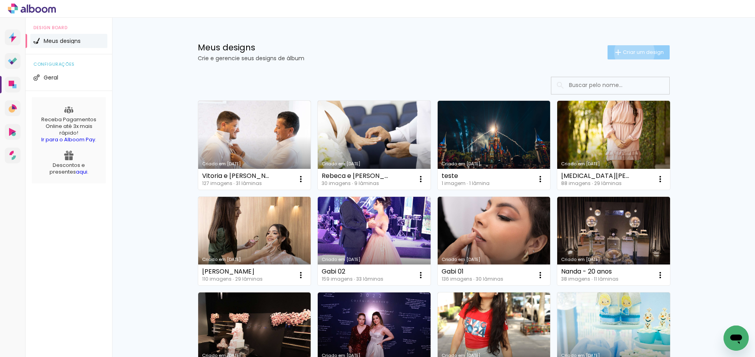
click at [633, 52] on span "Criar um design" at bounding box center [643, 52] width 41 height 5
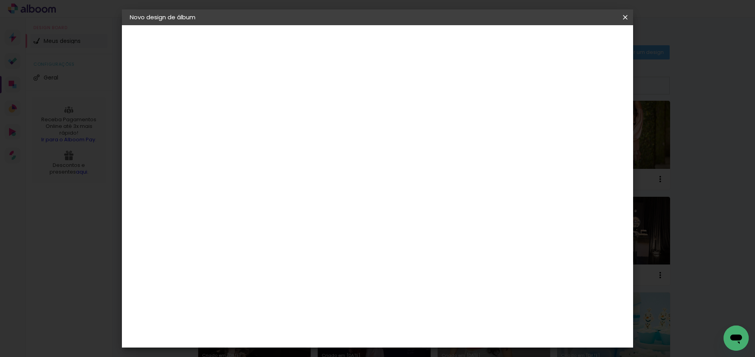
click at [258, 106] on input at bounding box center [258, 105] width 0 height 12
type input "Larissa"
type paper-input "Larissa"
click at [0, 0] on slot "Avançar" at bounding box center [0, 0] width 0 height 0
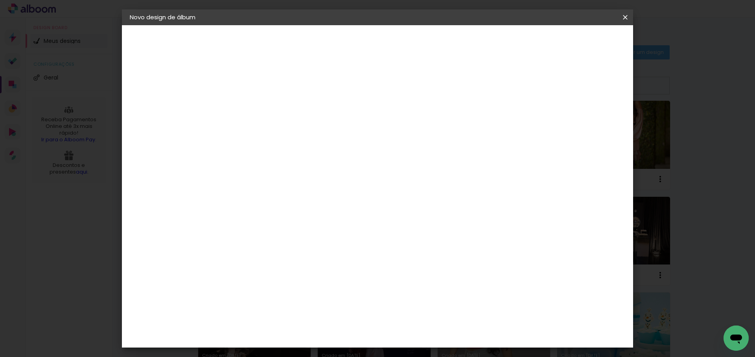
click at [299, 273] on div "DreambooksPro" at bounding box center [278, 276] width 51 height 6
click at [160, 59] on paper-button "Larissa" at bounding box center [173, 58] width 86 height 16
click at [258, 104] on input "Larissa" at bounding box center [258, 105] width 0 height 12
type input "[PERSON_NAME] e [PERSON_NAME] 1"
type paper-input "[PERSON_NAME] e [PERSON_NAME] 1"
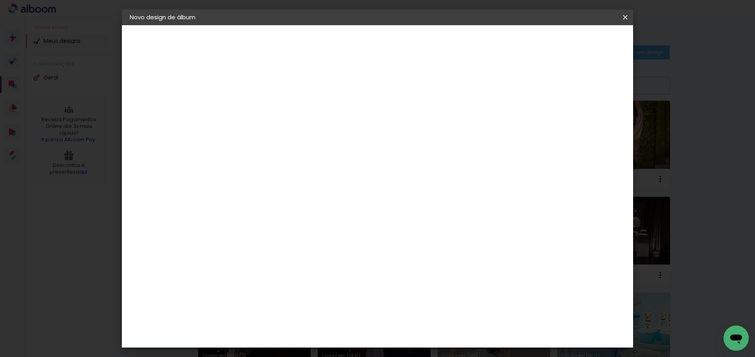
click at [0, 0] on slot "Avançar" at bounding box center [0, 0] width 0 height 0
click at [274, 251] on div "DreambooksPro" at bounding box center [278, 254] width 51 height 6
click at [0, 0] on slot "Avançar" at bounding box center [0, 0] width 0 height 0
click at [289, 131] on input "text" at bounding box center [273, 137] width 31 height 12
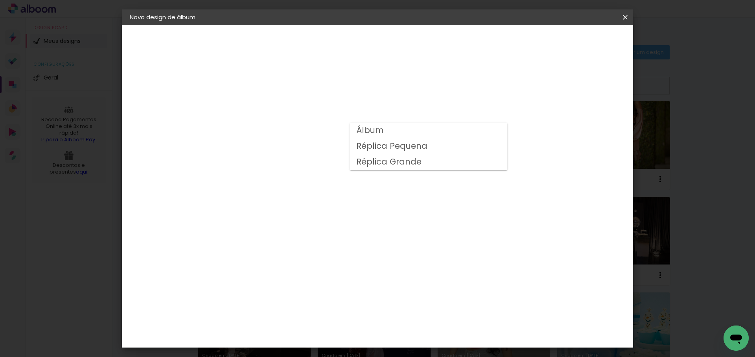
click at [460, 129] on paper-item "Álbum" at bounding box center [428, 131] width 157 height 16
type input "Álbum"
click at [311, 311] on span "35 × 35" at bounding box center [293, 319] width 37 height 16
click at [0, 0] on slot "Avançar" at bounding box center [0, 0] width 0 height 0
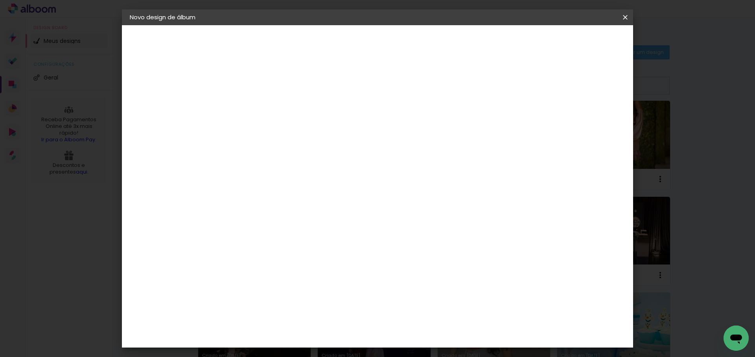
click at [582, 42] on span "Iniciar design" at bounding box center [564, 42] width 36 height 6
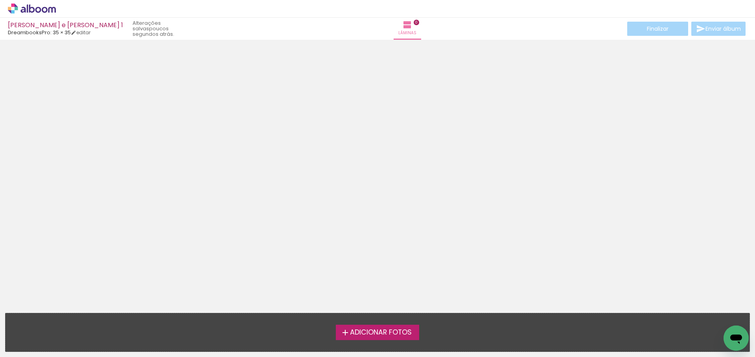
click at [353, 332] on span "Adicionar Fotos" at bounding box center [381, 332] width 62 height 7
click at [0, 0] on input "file" at bounding box center [0, 0] width 0 height 0
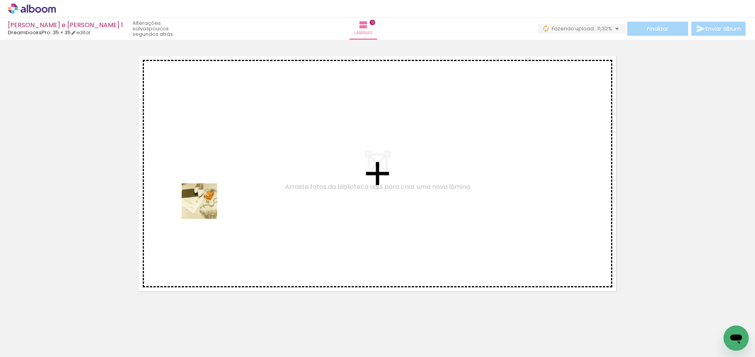
drag, startPoint x: 86, startPoint y: 336, endPoint x: 217, endPoint y: 199, distance: 189.4
click at [217, 199] on quentale-workspace at bounding box center [377, 178] width 755 height 357
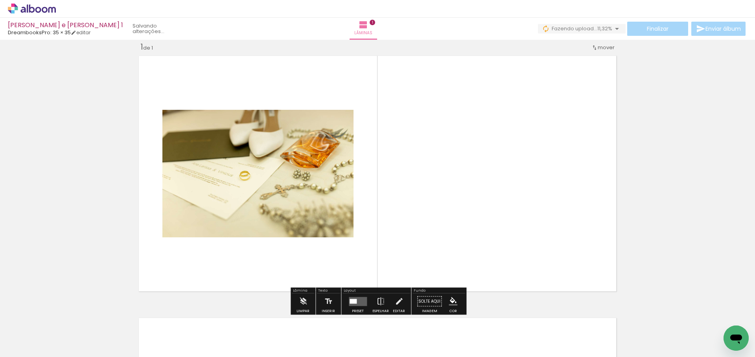
scroll to position [10, 0]
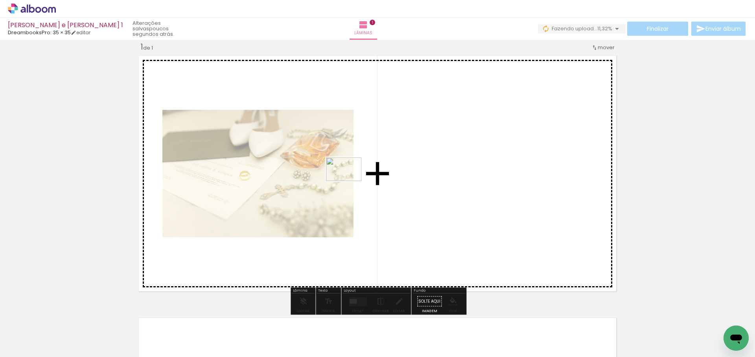
drag, startPoint x: 283, startPoint y: 215, endPoint x: 350, endPoint y: 181, distance: 75.1
click at [350, 181] on quentale-workspace at bounding box center [377, 178] width 755 height 357
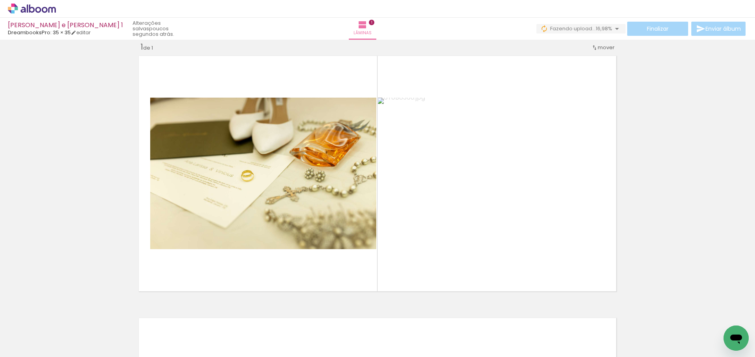
scroll to position [0, 0]
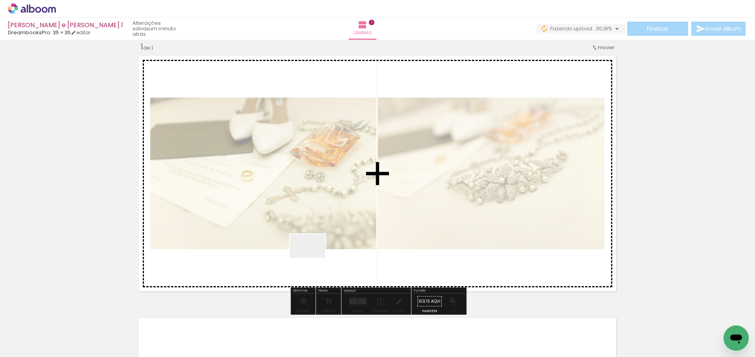
drag, startPoint x: 277, startPoint y: 302, endPoint x: 313, endPoint y: 258, distance: 57.2
click at [313, 258] on quentale-workspace at bounding box center [377, 178] width 755 height 357
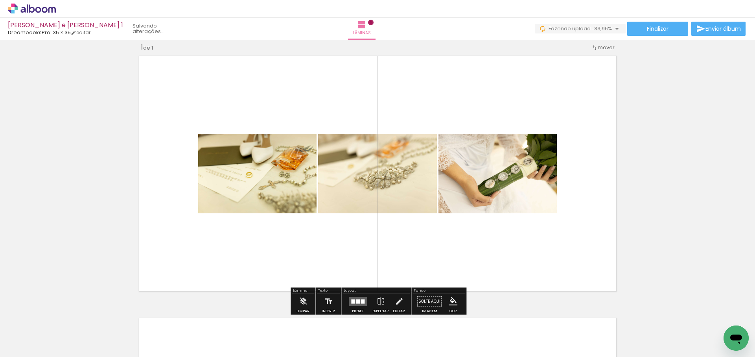
scroll to position [0, 242]
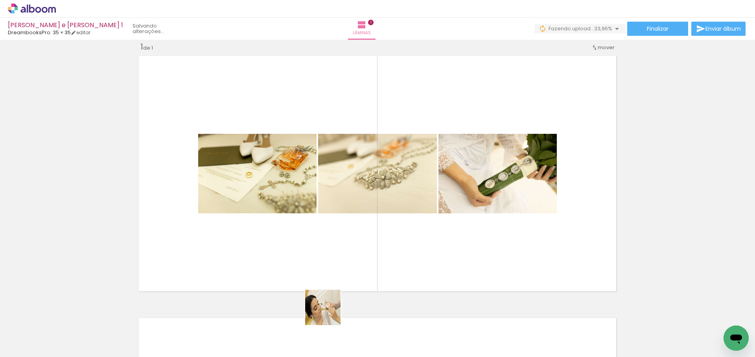
drag, startPoint x: 320, startPoint y: 337, endPoint x: 382, endPoint y: 230, distance: 123.7
click at [382, 230] on quentale-workspace at bounding box center [377, 178] width 755 height 357
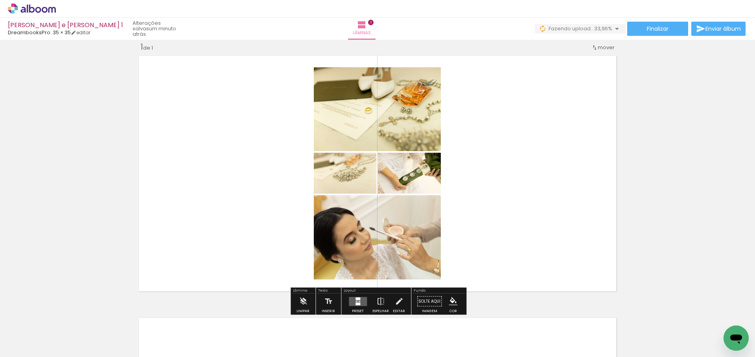
drag, startPoint x: 429, startPoint y: 238, endPoint x: 439, endPoint y: 208, distance: 31.6
click at [439, 208] on quentale-workspace at bounding box center [377, 178] width 755 height 357
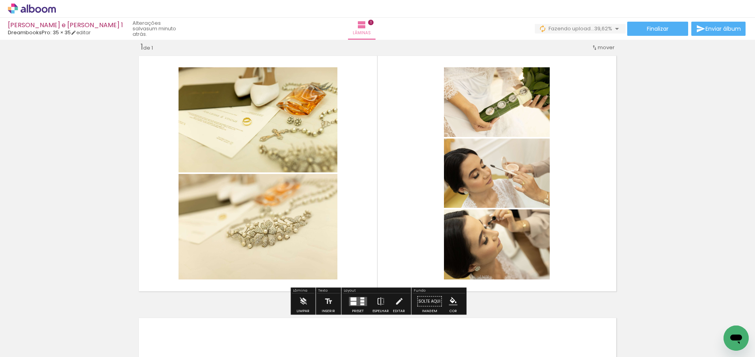
scroll to position [0, 0]
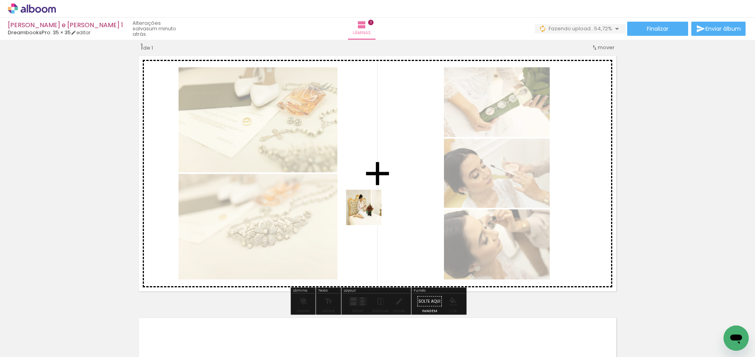
drag, startPoint x: 173, startPoint y: 337, endPoint x: 228, endPoint y: 290, distance: 72.6
click at [386, 206] on quentale-workspace at bounding box center [377, 178] width 755 height 357
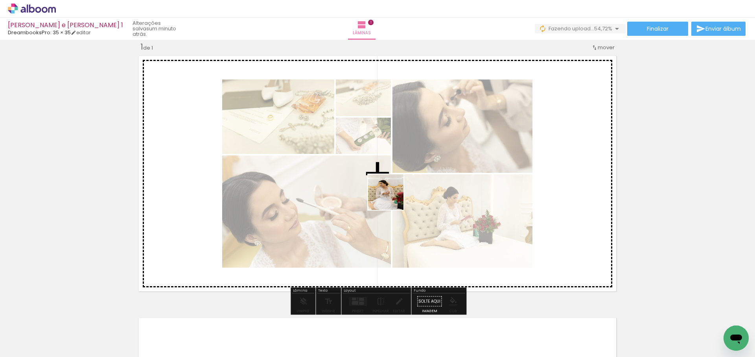
drag, startPoint x: 241, startPoint y: 306, endPoint x: 400, endPoint y: 194, distance: 194.7
click at [400, 194] on quentale-workspace at bounding box center [377, 178] width 755 height 357
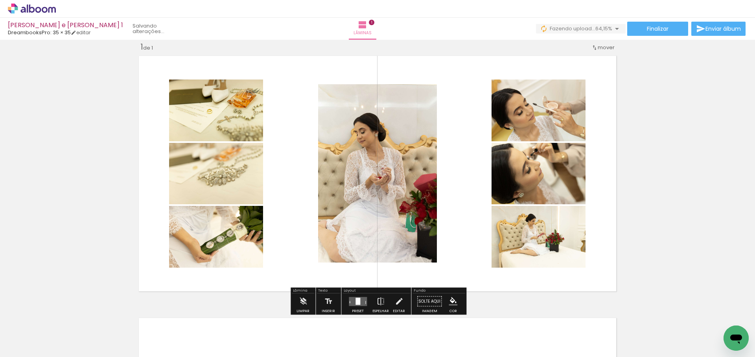
drag, startPoint x: 320, startPoint y: 247, endPoint x: 332, endPoint y: 226, distance: 24.3
click at [332, 225] on quentale-workspace at bounding box center [377, 178] width 755 height 357
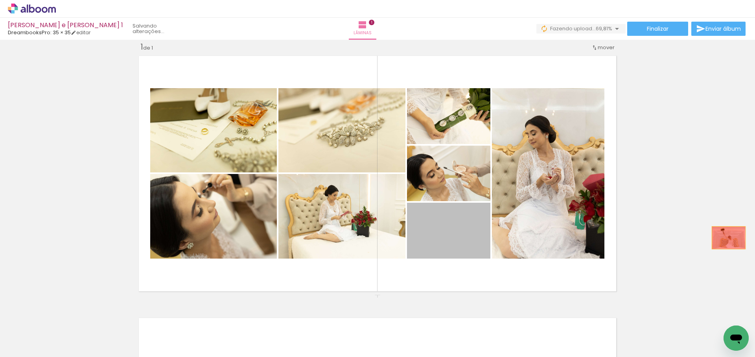
drag, startPoint x: 452, startPoint y: 242, endPoint x: 732, endPoint y: 237, distance: 280.4
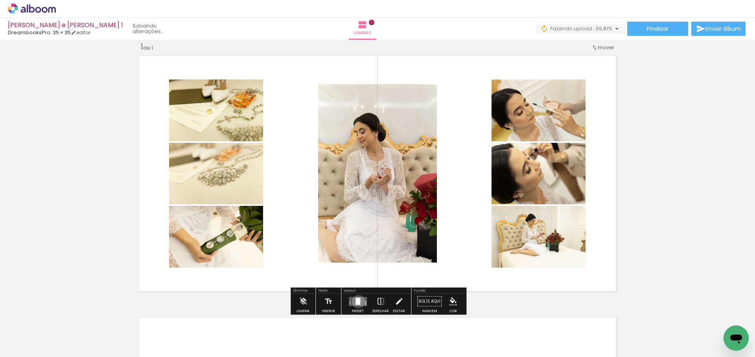
click at [357, 301] on div at bounding box center [357, 300] width 5 height 7
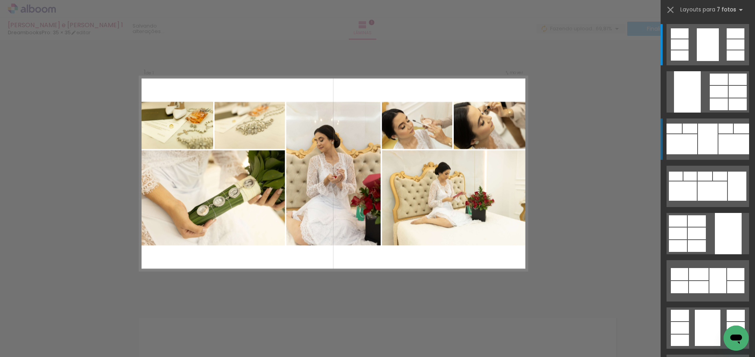
click at [721, 147] on div at bounding box center [733, 144] width 31 height 20
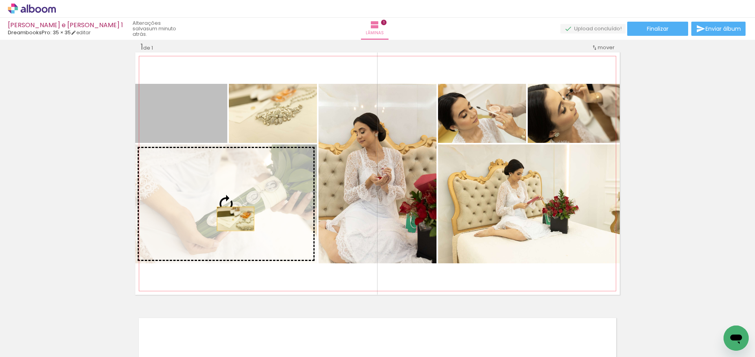
drag, startPoint x: 187, startPoint y: 120, endPoint x: 236, endPoint y: 219, distance: 109.6
click at [0, 0] on slot at bounding box center [0, 0] width 0 height 0
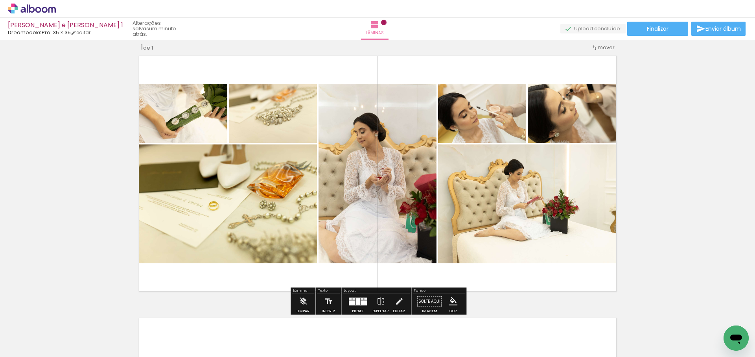
click at [357, 298] on div at bounding box center [358, 301] width 4 height 7
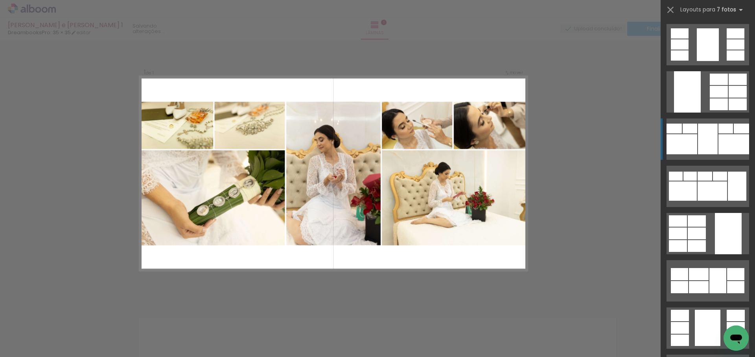
scroll to position [94, 0]
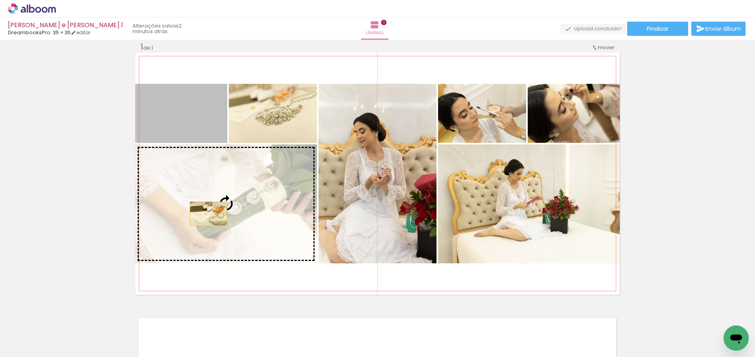
drag, startPoint x: 180, startPoint y: 115, endPoint x: 208, endPoint y: 214, distance: 102.2
click at [0, 0] on slot at bounding box center [0, 0] width 0 height 0
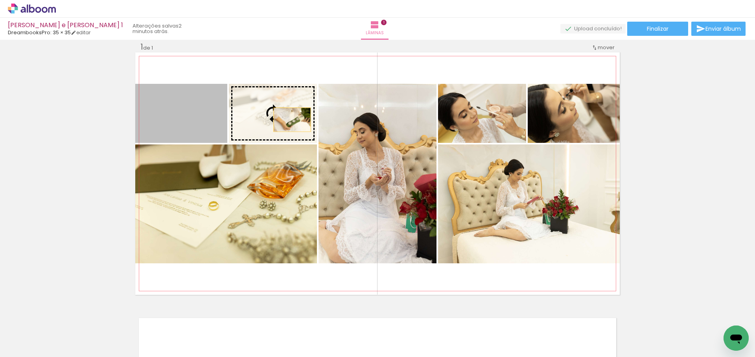
drag, startPoint x: 185, startPoint y: 117, endPoint x: 294, endPoint y: 120, distance: 109.0
click at [0, 0] on slot at bounding box center [0, 0] width 0 height 0
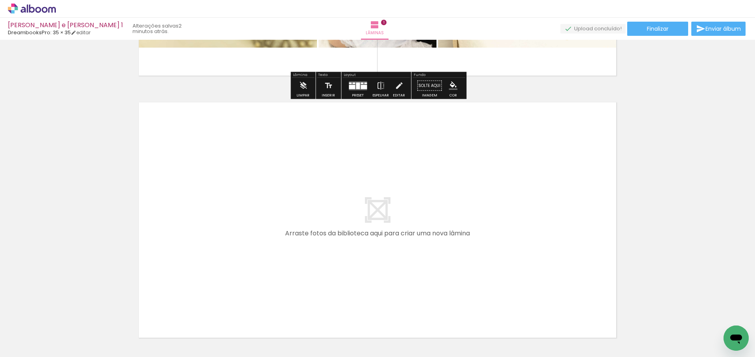
scroll to position [226, 0]
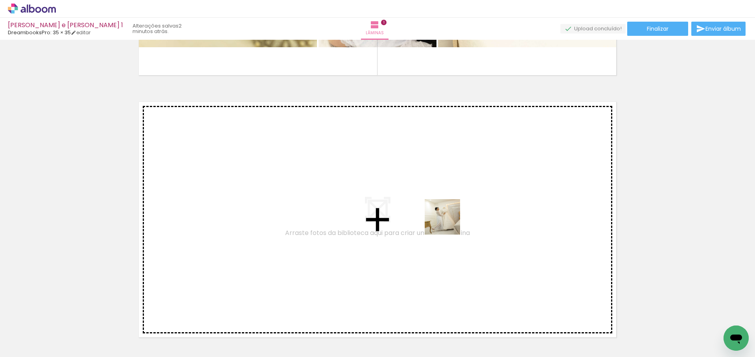
drag, startPoint x: 479, startPoint y: 338, endPoint x: 448, endPoint y: 221, distance: 121.1
click at [448, 221] on quentale-workspace at bounding box center [377, 178] width 755 height 357
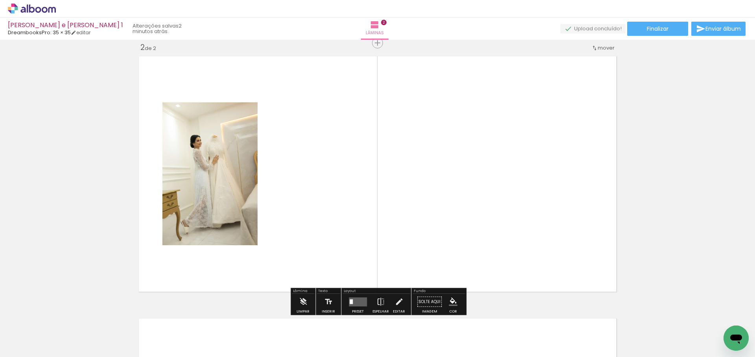
scroll to position [272, 0]
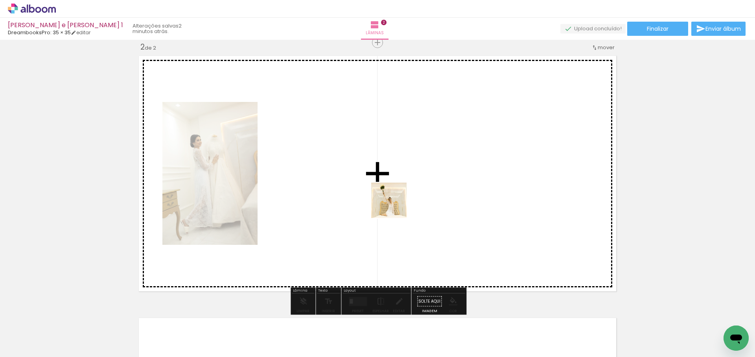
drag, startPoint x: 305, startPoint y: 335, endPoint x: 395, endPoint y: 206, distance: 157.0
click at [395, 206] on quentale-workspace at bounding box center [377, 178] width 755 height 357
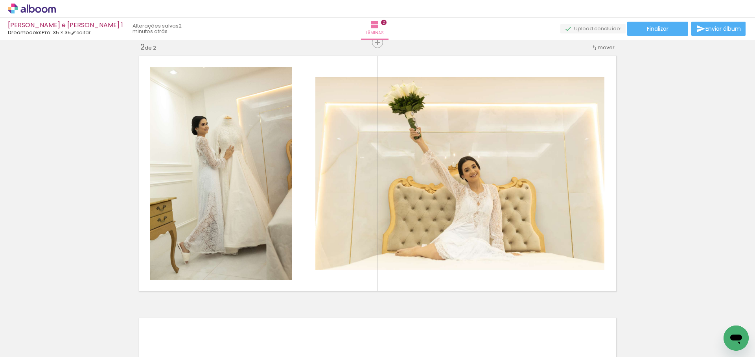
scroll to position [0, 13]
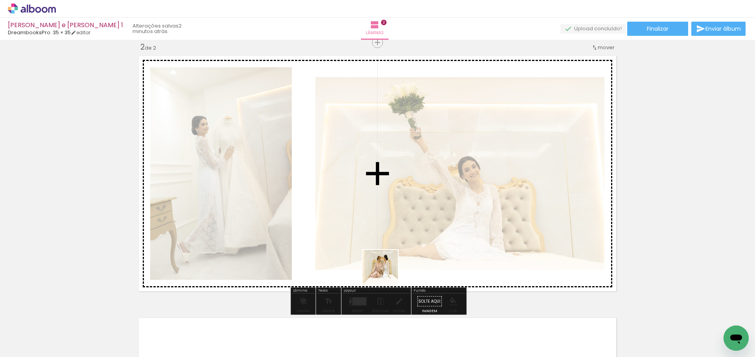
drag, startPoint x: 386, startPoint y: 273, endPoint x: 411, endPoint y: 279, distance: 25.5
click at [407, 230] on quentale-workspace at bounding box center [377, 178] width 755 height 357
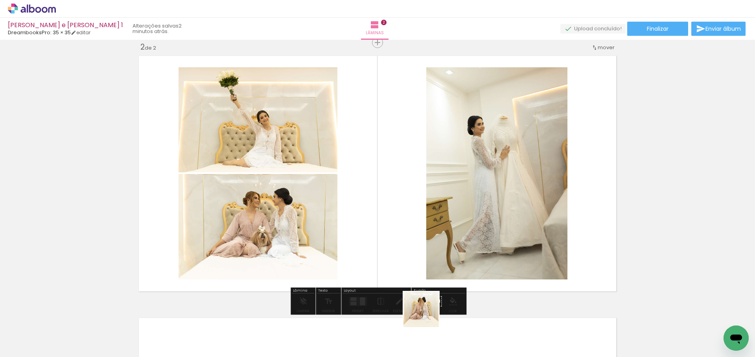
drag, startPoint x: 422, startPoint y: 333, endPoint x: 411, endPoint y: 205, distance: 128.3
click at [411, 205] on quentale-workspace at bounding box center [377, 178] width 755 height 357
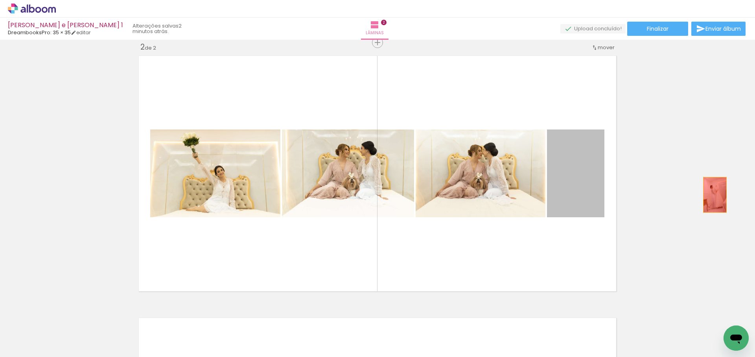
drag, startPoint x: 586, startPoint y: 186, endPoint x: 718, endPoint y: 195, distance: 132.0
click at [718, 195] on div "Inserir lâmina 1 de 2 Inserir lâmina 2 de 2" at bounding box center [377, 163] width 755 height 786
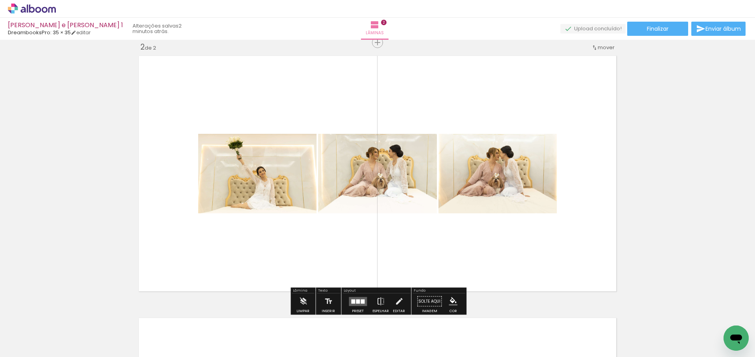
drag, startPoint x: 337, startPoint y: 334, endPoint x: 354, endPoint y: 236, distance: 99.4
click at [354, 236] on quentale-workspace at bounding box center [377, 178] width 755 height 357
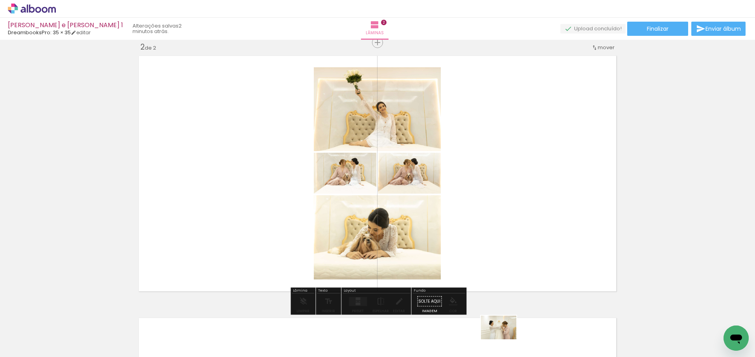
drag, startPoint x: 505, startPoint y: 328, endPoint x: 505, endPoint y: 339, distance: 11.4
click at [505, 339] on div at bounding box center [506, 330] width 39 height 26
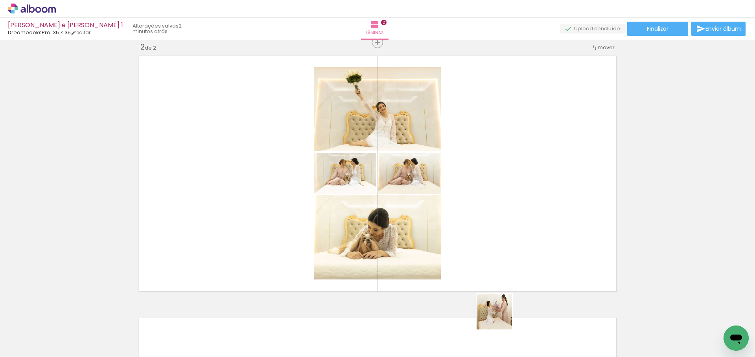
click at [508, 212] on quentale-workspace at bounding box center [377, 178] width 755 height 357
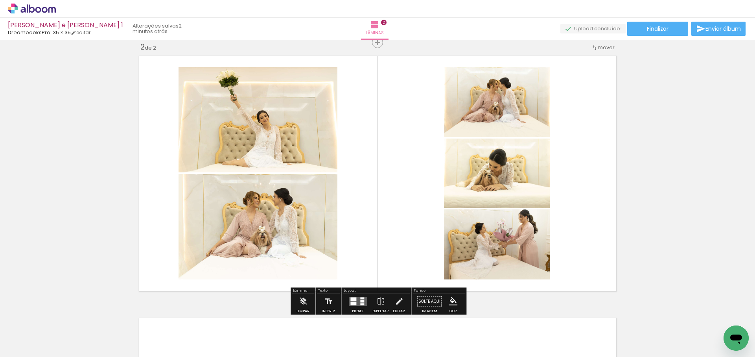
drag, startPoint x: 545, startPoint y: 271, endPoint x: 578, endPoint y: 306, distance: 48.4
click at [552, 237] on quentale-workspace at bounding box center [377, 178] width 755 height 357
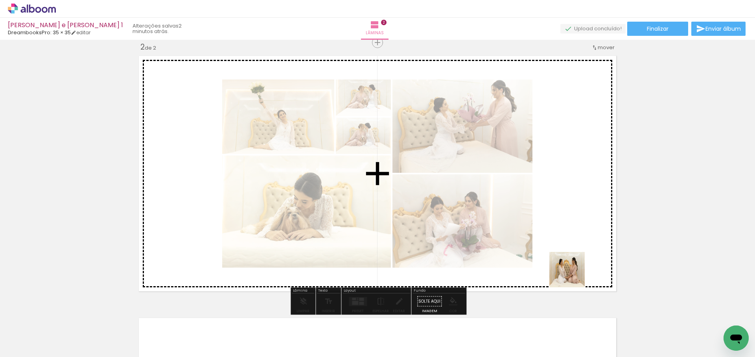
drag, startPoint x: 589, startPoint y: 333, endPoint x: 611, endPoint y: 304, distance: 37.3
click at [589, 254] on quentale-workspace at bounding box center [377, 178] width 755 height 357
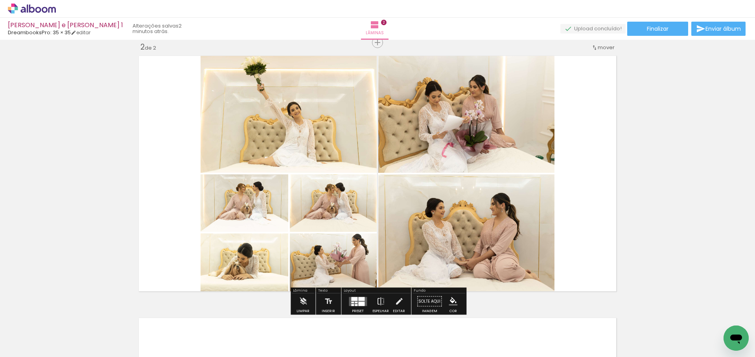
drag, startPoint x: 598, startPoint y: 283, endPoint x: 606, endPoint y: 288, distance: 9.2
click at [600, 270] on quentale-workspace at bounding box center [377, 178] width 755 height 357
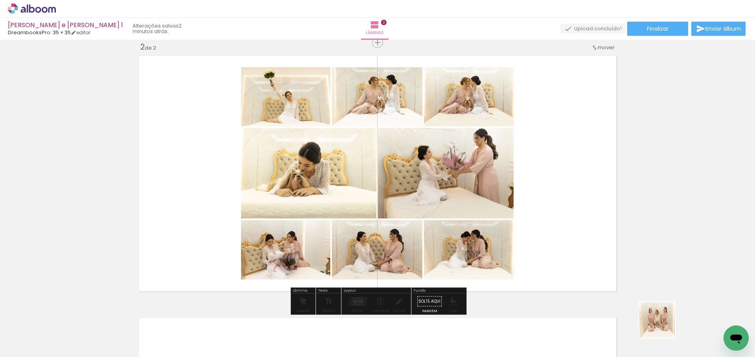
drag, startPoint x: 663, startPoint y: 326, endPoint x: 493, endPoint y: 219, distance: 200.5
click at [494, 219] on quentale-workspace at bounding box center [377, 178] width 755 height 357
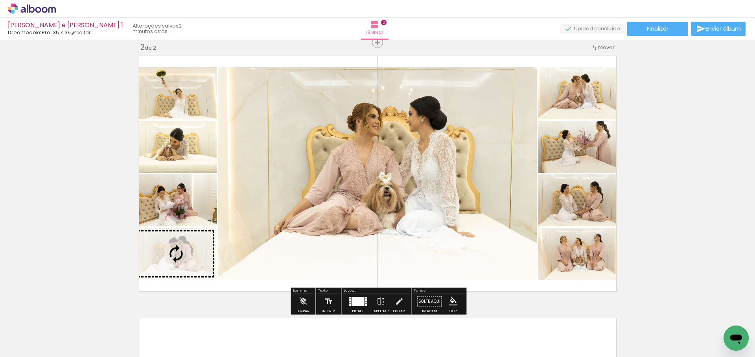
click at [359, 301] on div at bounding box center [358, 300] width 13 height 9
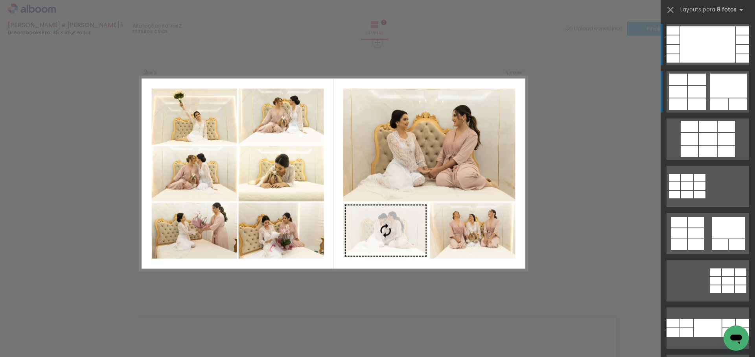
click at [708, 65] on quentale-layouter at bounding box center [708, 44] width 83 height 41
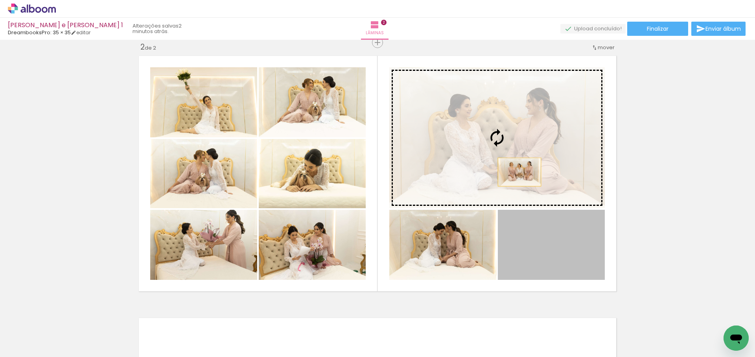
drag, startPoint x: 538, startPoint y: 249, endPoint x: 519, endPoint y: 155, distance: 95.6
click at [0, 0] on slot at bounding box center [0, 0] width 0 height 0
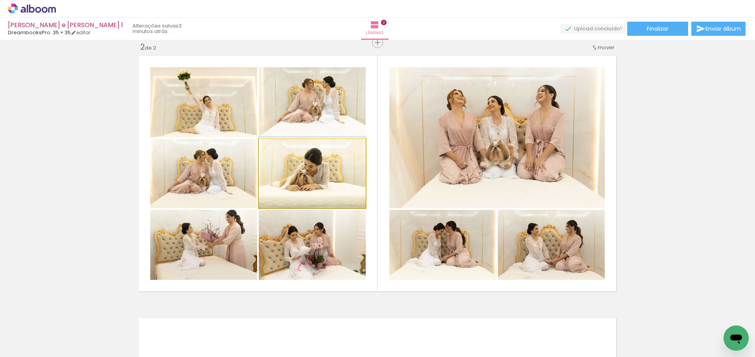
drag, startPoint x: 324, startPoint y: 173, endPoint x: 320, endPoint y: 97, distance: 76.8
click at [0, 0] on slot at bounding box center [0, 0] width 0 height 0
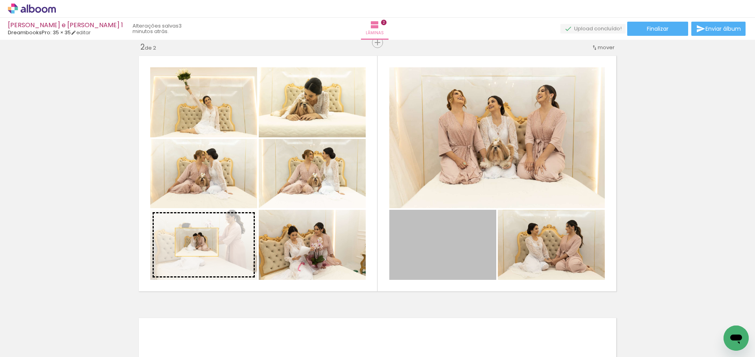
drag, startPoint x: 462, startPoint y: 251, endPoint x: 197, endPoint y: 242, distance: 264.8
click at [0, 0] on slot at bounding box center [0, 0] width 0 height 0
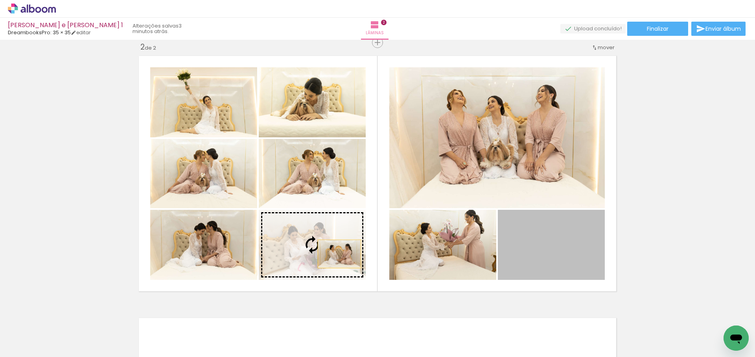
drag, startPoint x: 569, startPoint y: 258, endPoint x: 322, endPoint y: 252, distance: 247.0
click at [0, 0] on slot at bounding box center [0, 0] width 0 height 0
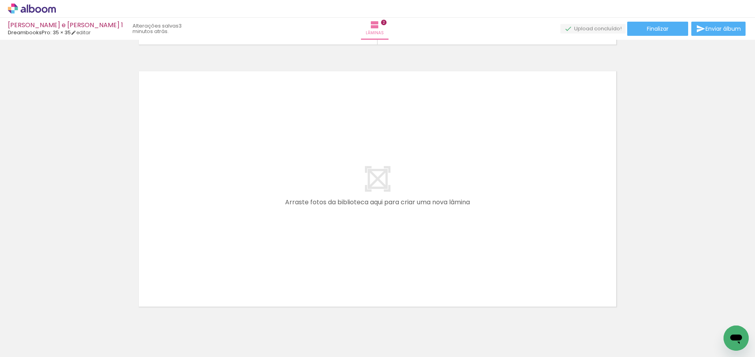
scroll to position [0, 271]
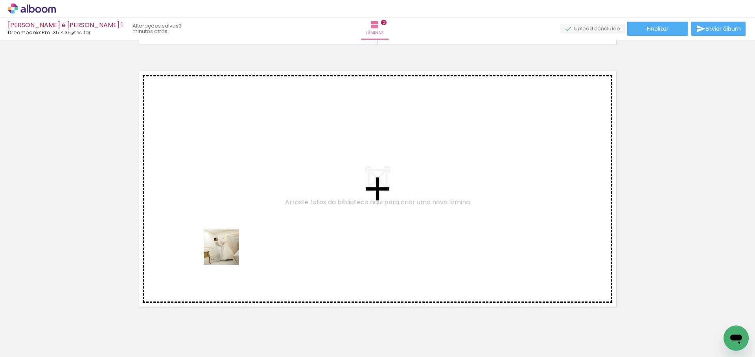
drag, startPoint x: 227, startPoint y: 253, endPoint x: 228, endPoint y: 244, distance: 8.7
click at [228, 244] on quentale-workspace at bounding box center [377, 178] width 755 height 357
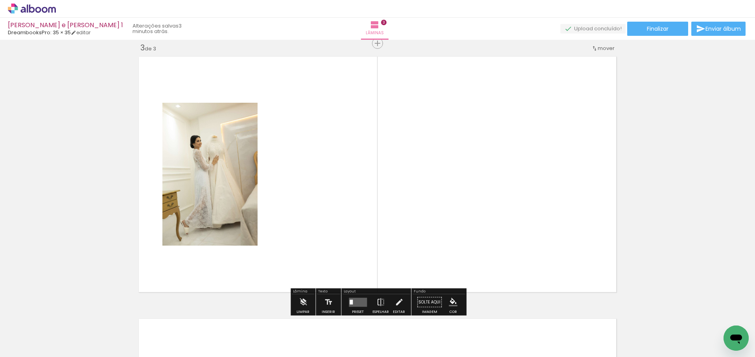
scroll to position [534, 0]
click at [326, 198] on quentale-workspace at bounding box center [377, 178] width 755 height 357
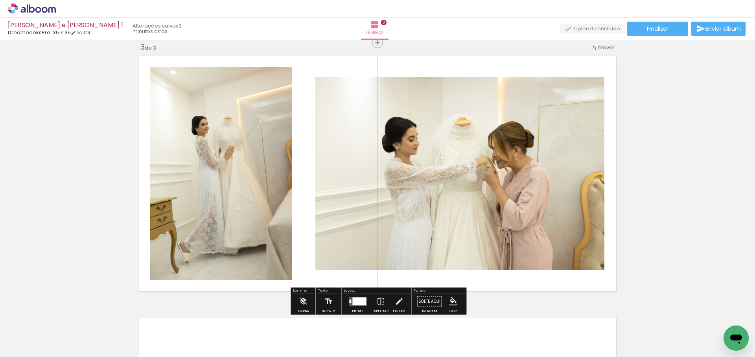
scroll to position [0, 505]
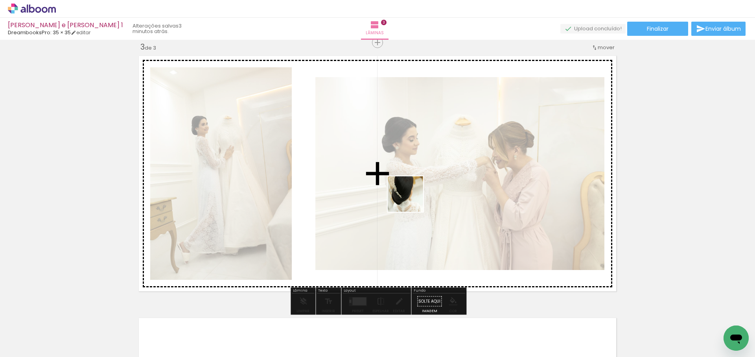
drag, startPoint x: 375, startPoint y: 321, endPoint x: 413, endPoint y: 195, distance: 131.3
click at [413, 197] on quentale-workspace at bounding box center [377, 178] width 755 height 357
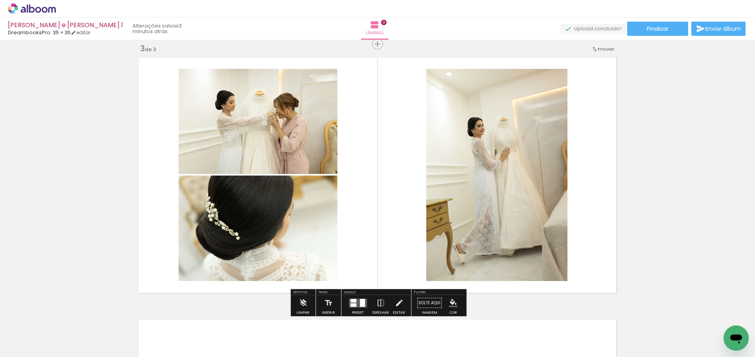
scroll to position [0, 619]
click at [378, 302] on iron-icon at bounding box center [380, 303] width 9 height 16
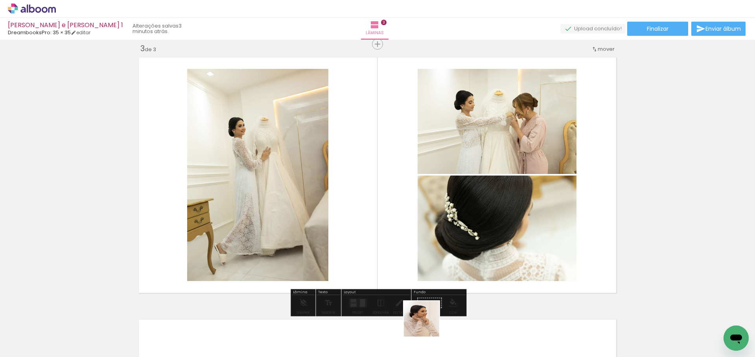
drag, startPoint x: 427, startPoint y: 324, endPoint x: 396, endPoint y: 200, distance: 128.1
click at [396, 200] on quentale-workspace at bounding box center [377, 178] width 755 height 357
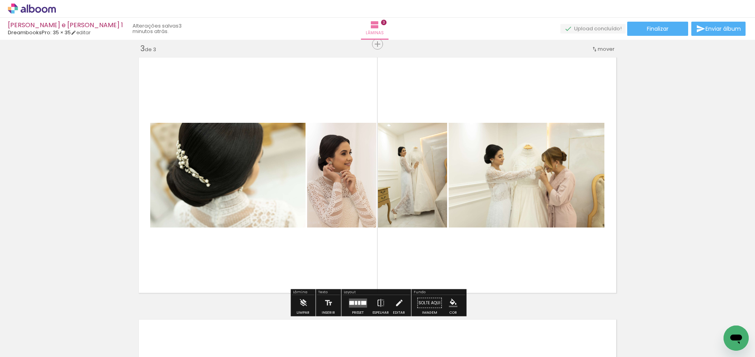
drag, startPoint x: 476, startPoint y: 328, endPoint x: 500, endPoint y: 182, distance: 147.5
click at [500, 182] on quentale-workspace at bounding box center [377, 178] width 755 height 357
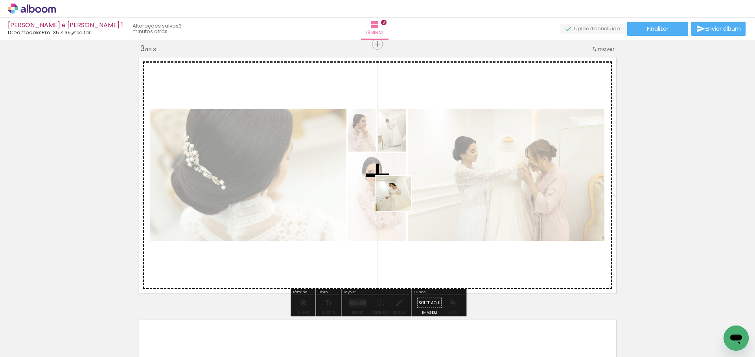
drag, startPoint x: 374, startPoint y: 230, endPoint x: 399, endPoint y: 199, distance: 39.4
click at [399, 199] on quentale-workspace at bounding box center [377, 178] width 755 height 357
